Goal: Task Accomplishment & Management: Manage account settings

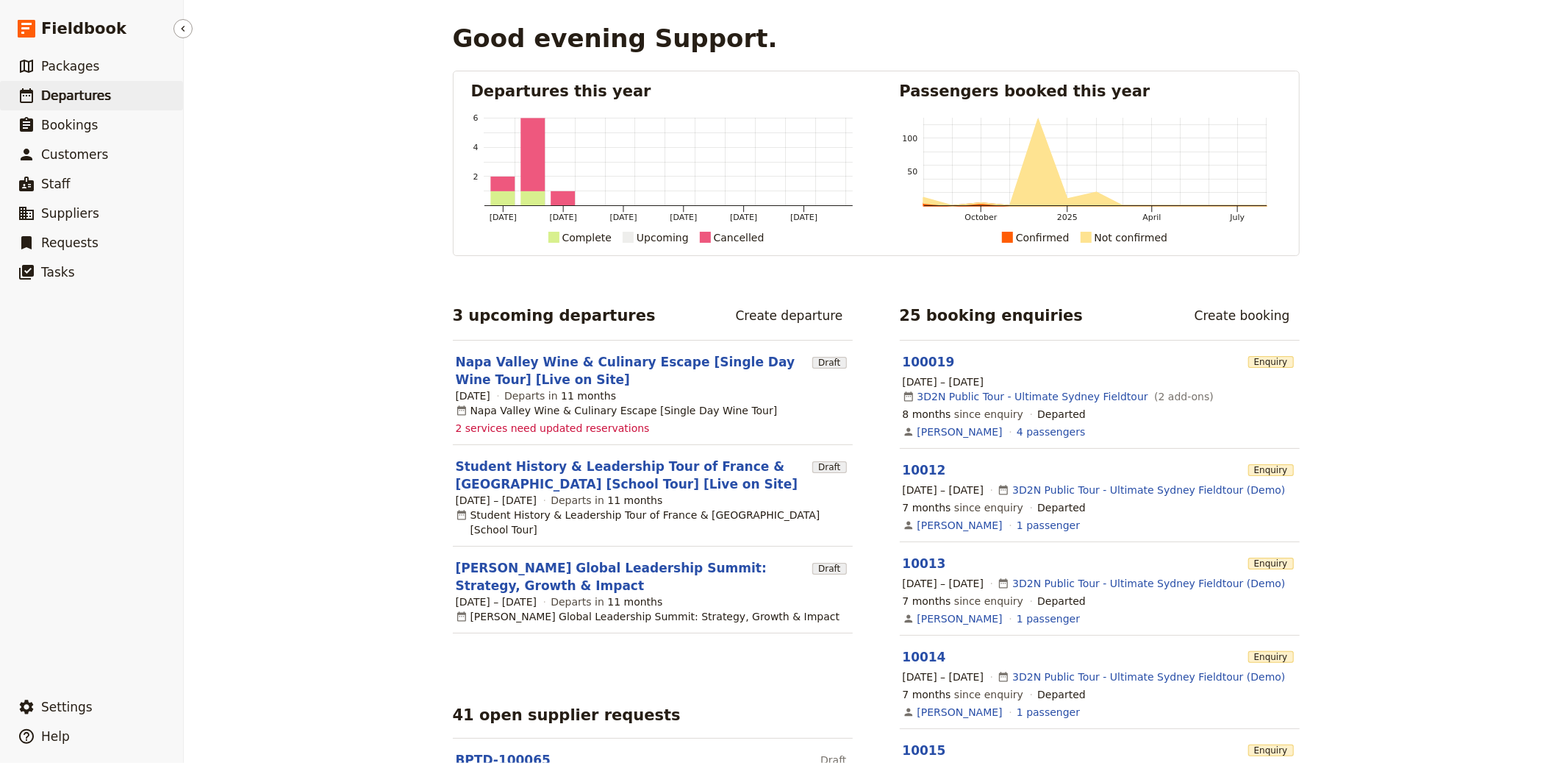
click at [65, 88] on span "Departures" at bounding box center [76, 95] width 70 height 15
select select "CREATED_AT"
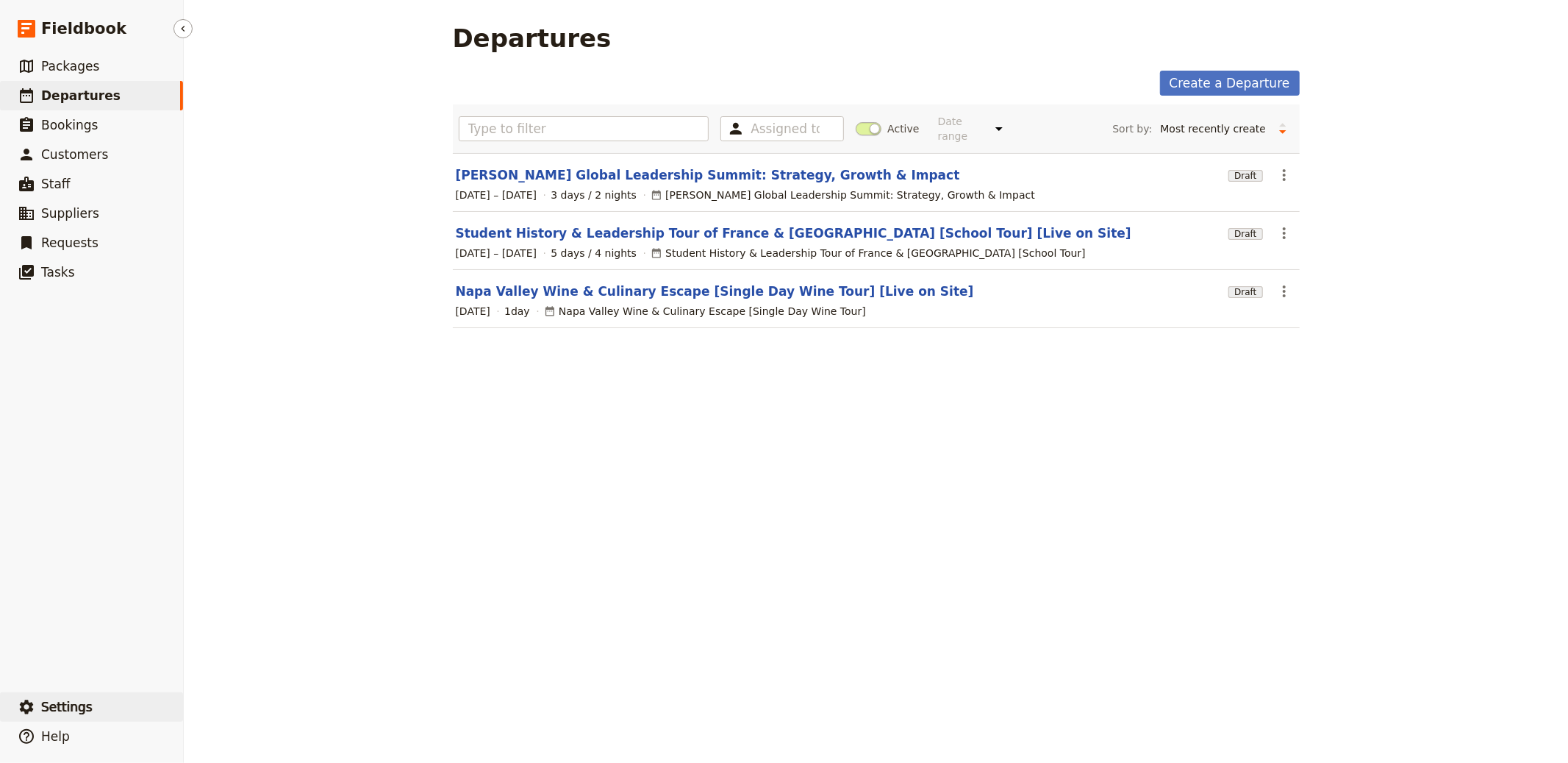
click at [177, 719] on button "​ Settings" at bounding box center [91, 707] width 183 height 30
click at [237, 705] on span "Sign out" at bounding box center [219, 708] width 43 height 15
